Goal: Transaction & Acquisition: Book appointment/travel/reservation

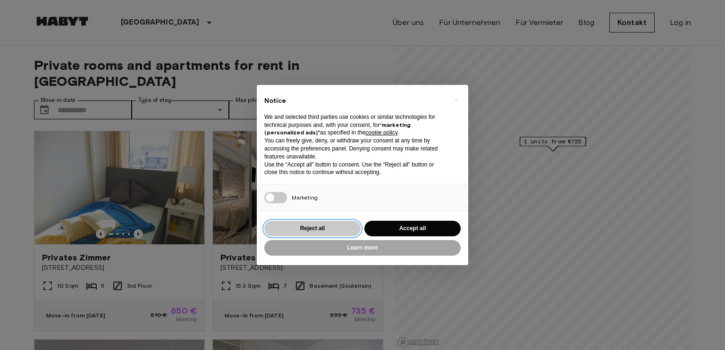
click at [344, 231] on button "Reject all" at bounding box center [312, 229] width 96 height 16
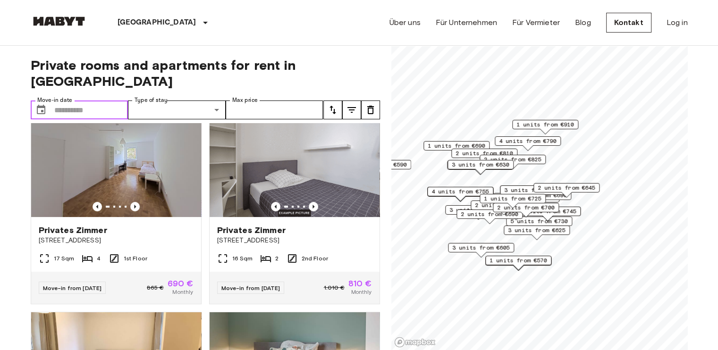
click at [68, 100] on input "Move-in date" at bounding box center [91, 109] width 74 height 19
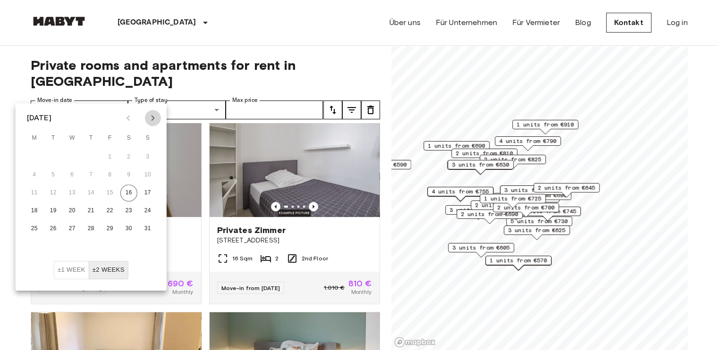
click at [153, 112] on icon "Next month" at bounding box center [152, 117] width 11 height 11
click at [72, 158] on button "1" at bounding box center [72, 157] width 17 height 17
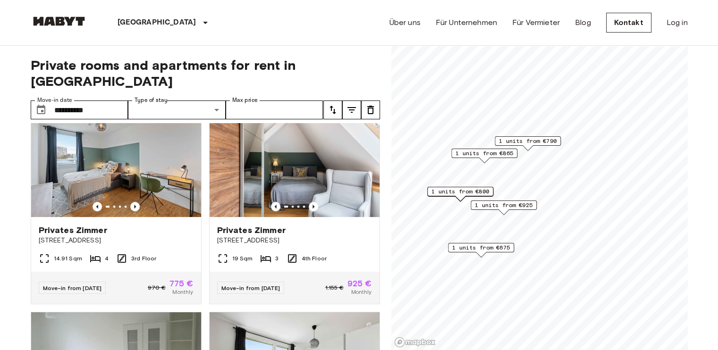
click at [466, 248] on span "1 units from €675" at bounding box center [481, 247] width 58 height 8
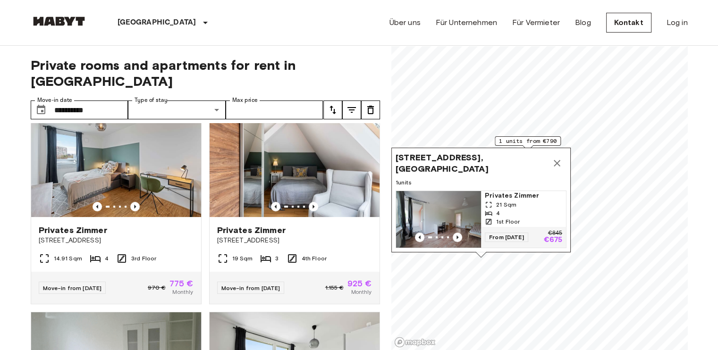
click at [555, 160] on icon "Map marker" at bounding box center [556, 163] width 7 height 7
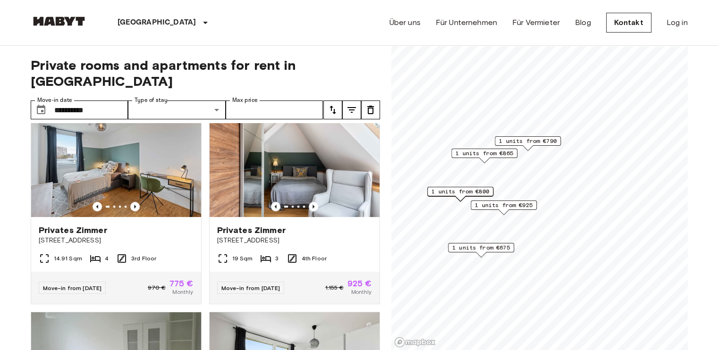
click at [475, 247] on span "1 units from €675" at bounding box center [481, 247] width 58 height 8
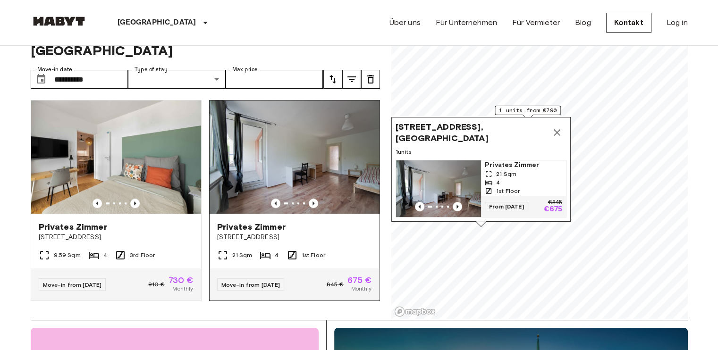
scroll to position [47, 0]
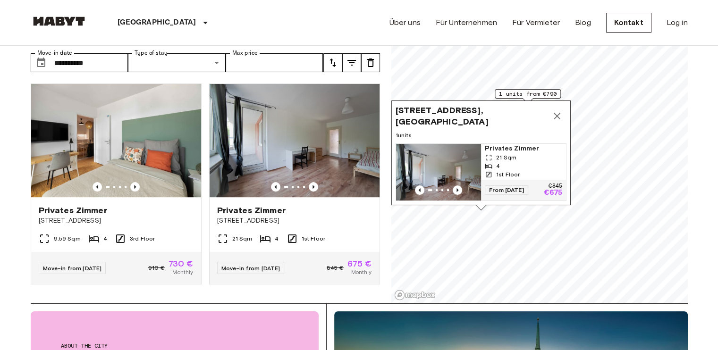
click at [559, 113] on icon "Map marker" at bounding box center [556, 116] width 7 height 7
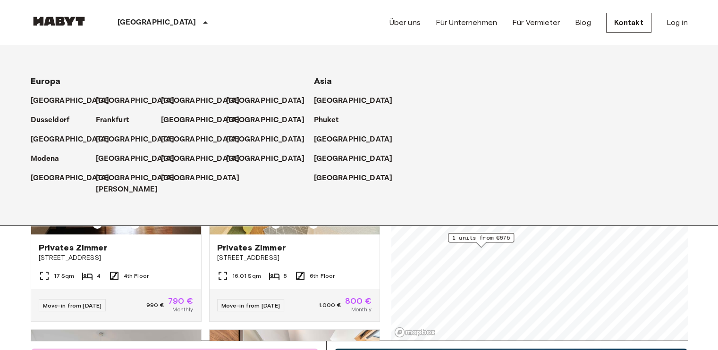
scroll to position [0, 0]
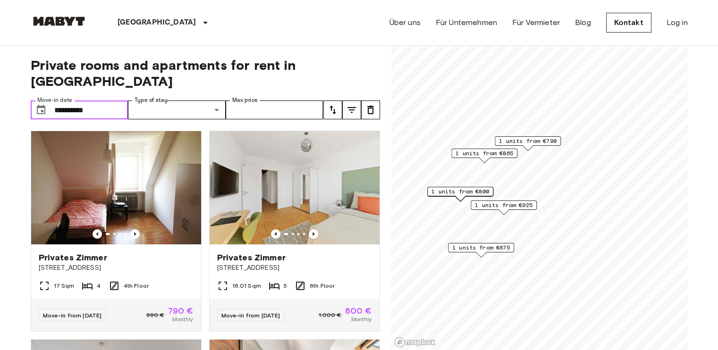
click at [94, 100] on input "**********" at bounding box center [91, 109] width 74 height 19
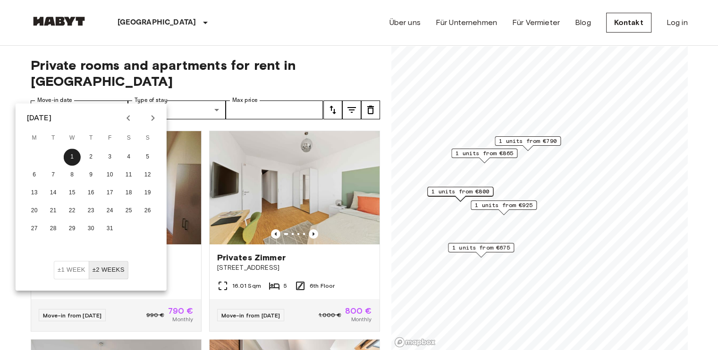
click at [129, 112] on icon "Previous month" at bounding box center [128, 117] width 11 height 11
click at [91, 210] on button "25" at bounding box center [91, 210] width 17 height 17
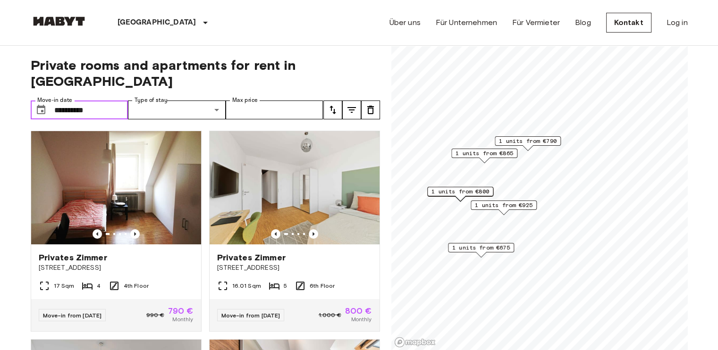
type input "**********"
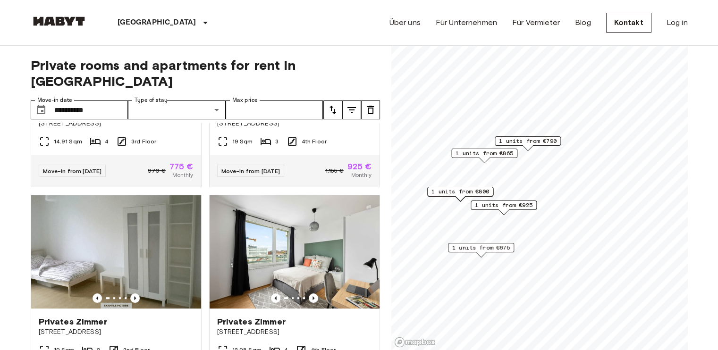
scroll to position [377, 0]
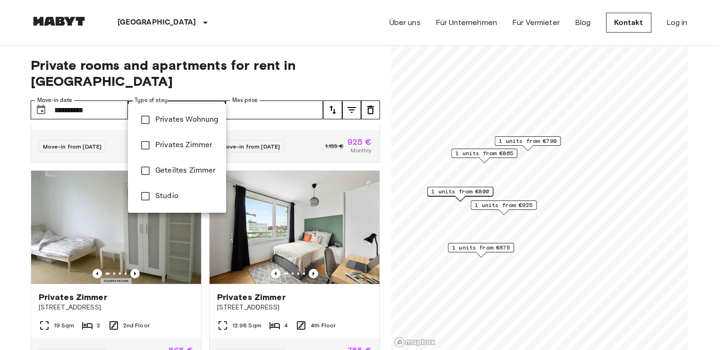
click at [242, 30] on div at bounding box center [362, 175] width 725 height 350
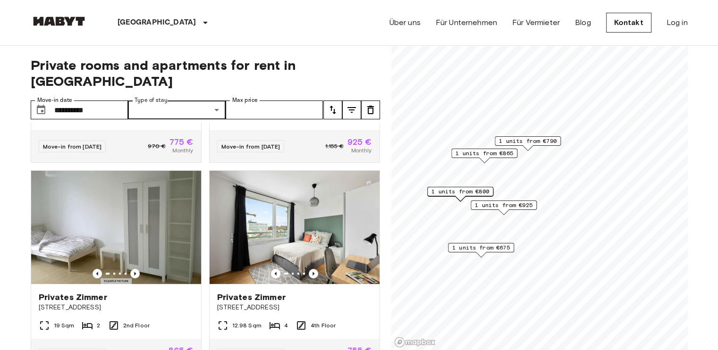
click at [335, 104] on icon "tune" at bounding box center [332, 109] width 11 height 11
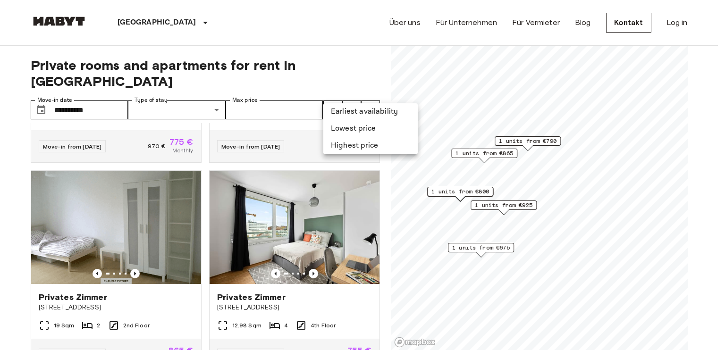
click at [335, 94] on div at bounding box center [362, 175] width 725 height 350
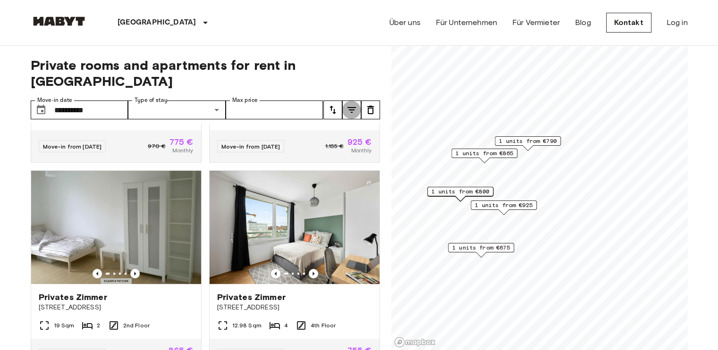
click at [346, 104] on icon "tune" at bounding box center [351, 109] width 11 height 11
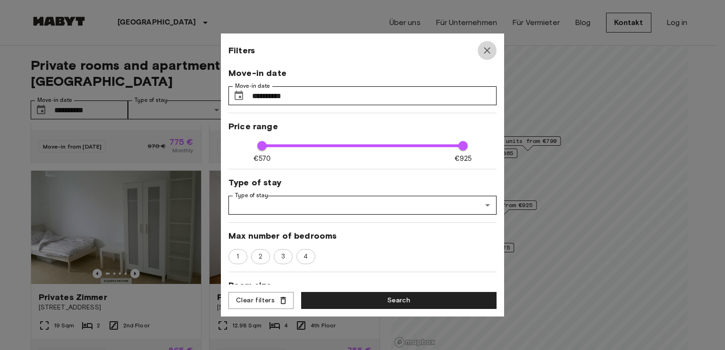
click at [485, 47] on icon "button" at bounding box center [486, 50] width 11 height 11
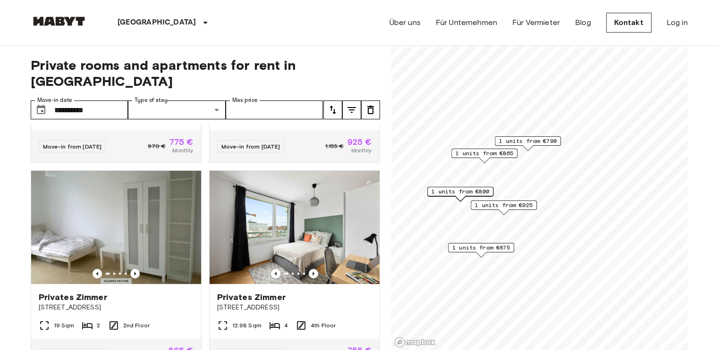
click at [352, 107] on icon "tune" at bounding box center [351, 110] width 8 height 6
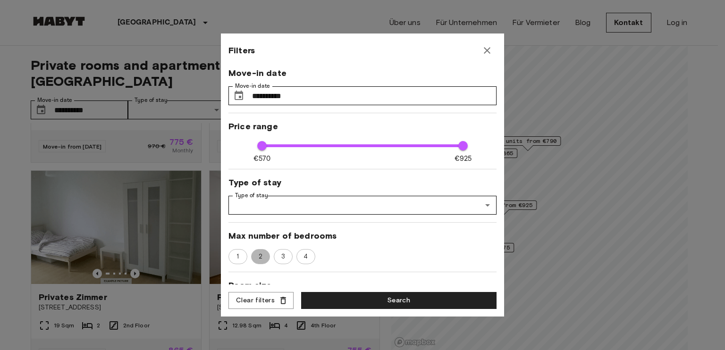
click at [261, 260] on span "2" at bounding box center [260, 256] width 14 height 9
type input "***"
click at [377, 302] on button "Search" at bounding box center [398, 300] width 195 height 17
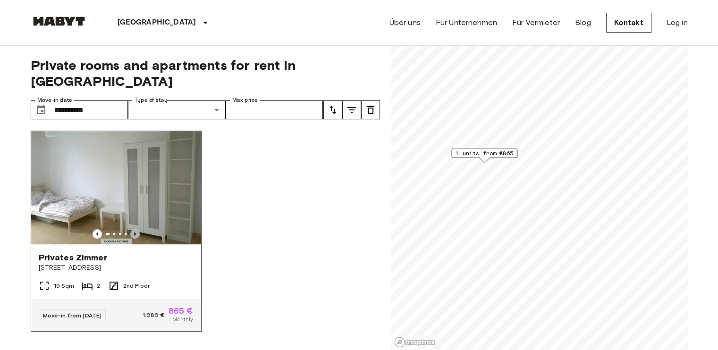
click at [134, 232] on icon "Previous image" at bounding box center [135, 234] width 2 height 4
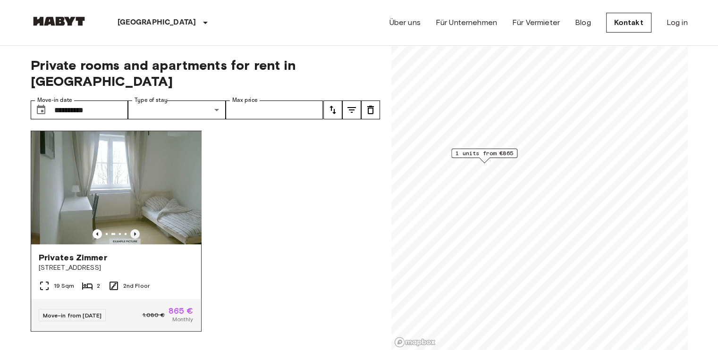
click at [134, 232] on icon "Previous image" at bounding box center [135, 234] width 2 height 4
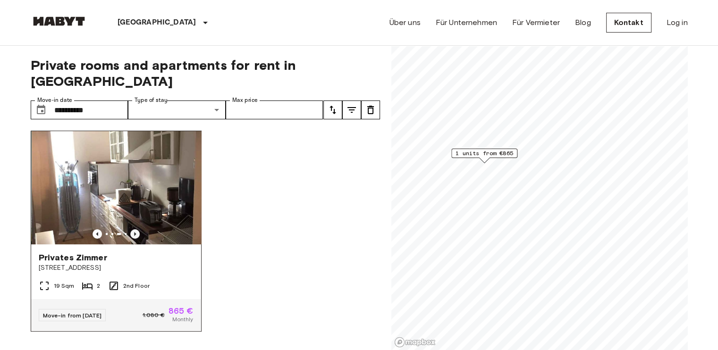
click at [134, 232] on icon "Previous image" at bounding box center [135, 234] width 2 height 4
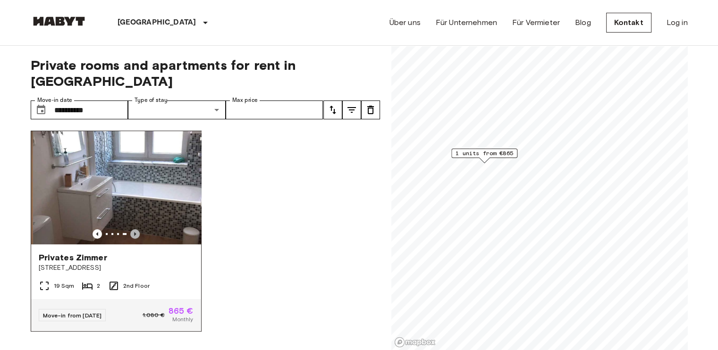
click at [134, 232] on icon "Previous image" at bounding box center [135, 234] width 2 height 4
